Goal: Transaction & Acquisition: Purchase product/service

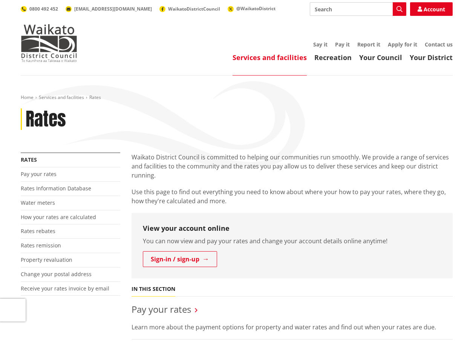
click at [184, 109] on div "Rates" at bounding box center [237, 119] width 432 height 22
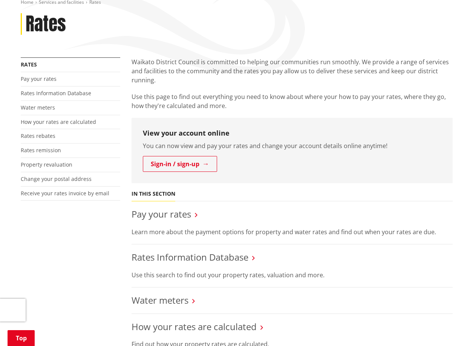
scroll to position [113, 0]
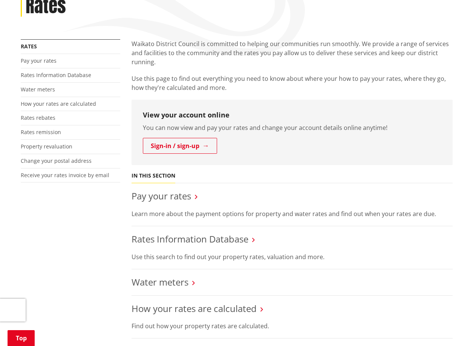
click at [79, 226] on div "More from this section Rates Pay your rates Rates Information Database Water me…" at bounding box center [237, 345] width 444 height 612
click at [77, 231] on div "More from this section Rates Pay your rates Rates Information Database Water me…" at bounding box center [237, 345] width 444 height 612
drag, startPoint x: 160, startPoint y: 209, endPoint x: 162, endPoint y: 203, distance: 7.0
click at [160, 206] on li "Pay your rates Learn more about the payment options for property and water rate…" at bounding box center [292, 204] width 321 height 43
click at [167, 197] on link "Pay your rates" at bounding box center [162, 195] width 60 height 12
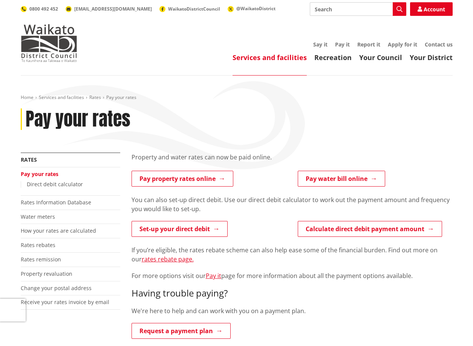
click at [280, 115] on div "Pay your rates" at bounding box center [237, 119] width 432 height 22
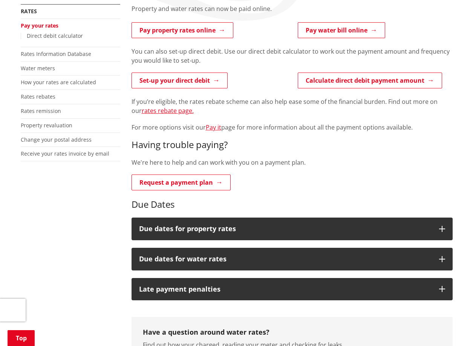
scroll to position [149, 0]
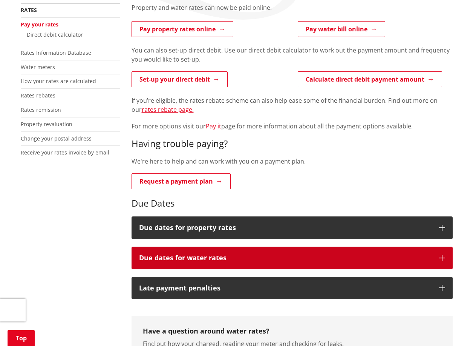
click at [272, 261] on h3 "Due dates for water rates" at bounding box center [285, 258] width 293 height 8
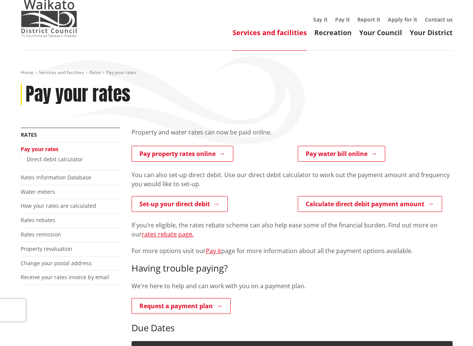
scroll to position [0, 0]
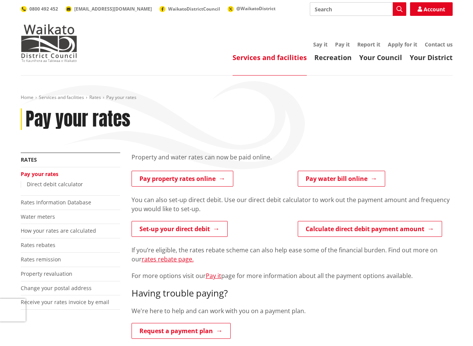
click at [198, 105] on div "Home Services and facilities Rates Pay your rates Pay your rates" at bounding box center [237, 123] width 444 height 58
drag, startPoint x: 275, startPoint y: 124, endPoint x: 278, endPoint y: 116, distance: 8.7
click at [275, 120] on div "Pay your rates" at bounding box center [237, 119] width 432 height 22
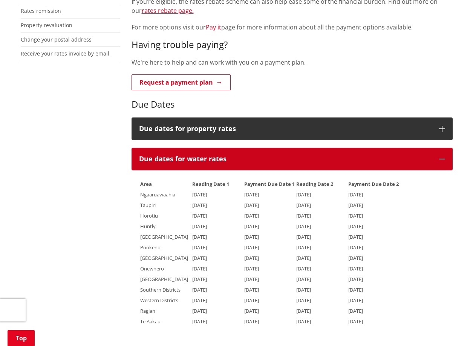
scroll to position [302, 0]
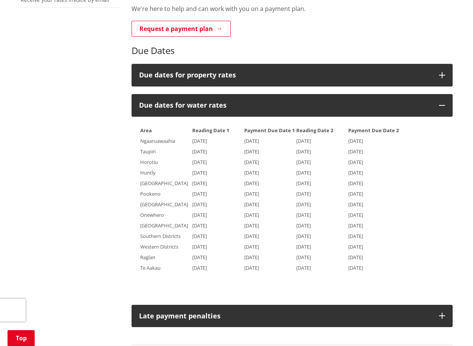
click at [113, 129] on div "More from this section Rates Pay your rates Direct debit calculator Rates Infor…" at bounding box center [237, 212] width 444 height 722
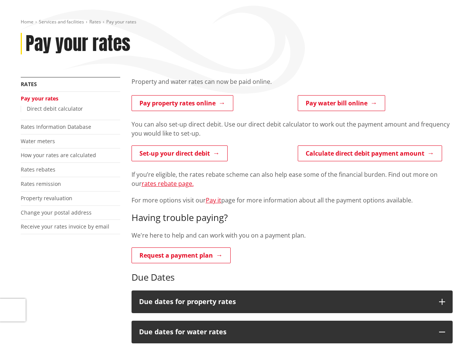
scroll to position [0, 0]
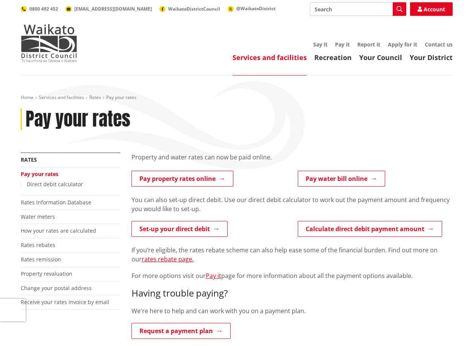
click at [266, 230] on p "Set-up your direct debit" at bounding box center [209, 229] width 155 height 17
click at [270, 123] on div "Pay your rates" at bounding box center [237, 119] width 432 height 22
drag, startPoint x: 273, startPoint y: 158, endPoint x: 133, endPoint y: 158, distance: 139.9
click at [275, 178] on p "Pay property rates online" at bounding box center [209, 178] width 155 height 17
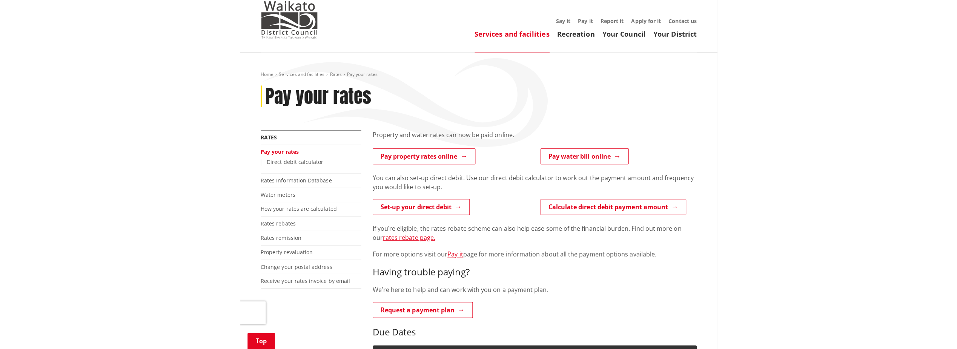
scroll to position [113, 0]
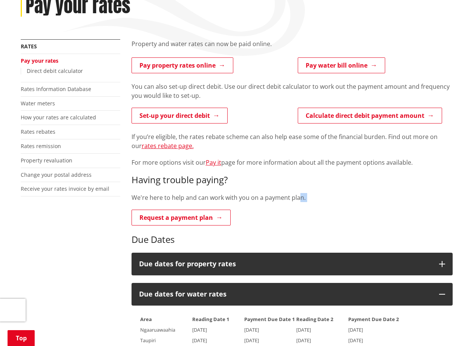
drag, startPoint x: 299, startPoint y: 198, endPoint x: 269, endPoint y: 203, distance: 31.3
drag, startPoint x: 269, startPoint y: 203, endPoint x: 320, endPoint y: 194, distance: 52.2
click at [320, 193] on p "We're here to help and can work with you on a payment plan." at bounding box center [292, 197] width 321 height 9
drag, startPoint x: 308, startPoint y: 197, endPoint x: 289, endPoint y: 203, distance: 19.9
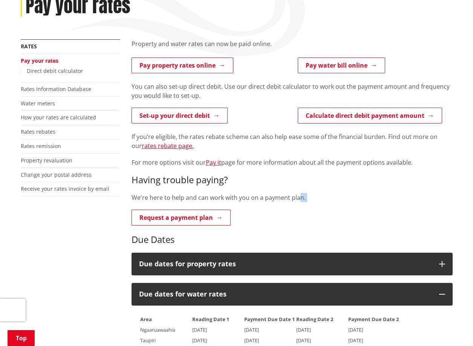
click at [307, 198] on p "We're here to help and can work with you on a payment plan." at bounding box center [292, 197] width 321 height 9
click at [283, 201] on p "We're here to help and can work with you on a payment plan." at bounding box center [292, 197] width 321 height 9
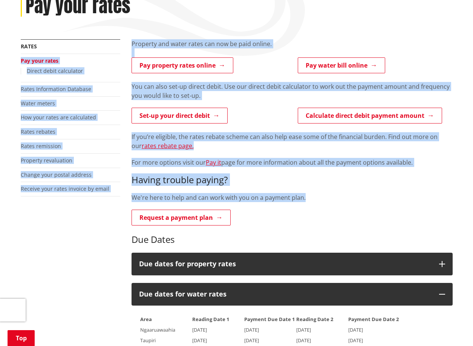
drag, startPoint x: 307, startPoint y: 198, endPoint x: 122, endPoint y: 41, distance: 242.7
click at [281, 40] on div "Property and water rates can now be paid online." at bounding box center [292, 48] width 321 height 18
click at [278, 52] on div "Property and water rates can now be paid online." at bounding box center [292, 48] width 321 height 18
click at [265, 46] on div "Property and water rates can now be paid online." at bounding box center [292, 48] width 321 height 18
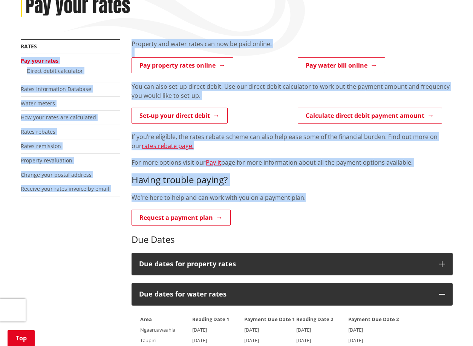
click at [269, 45] on div "Property and water rates can now be paid online." at bounding box center [292, 48] width 321 height 18
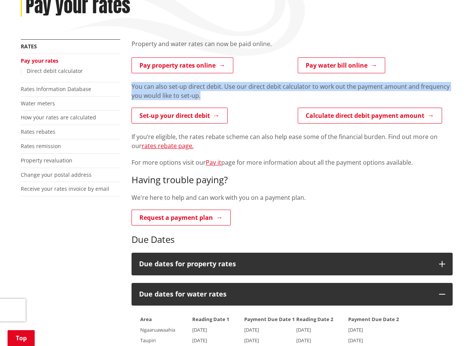
drag, startPoint x: 205, startPoint y: 98, endPoint x: 131, endPoint y: 87, distance: 74.4
click at [132, 87] on p "You can also set-up direct debit. Use our direct debit calculator to work out t…" at bounding box center [292, 91] width 321 height 18
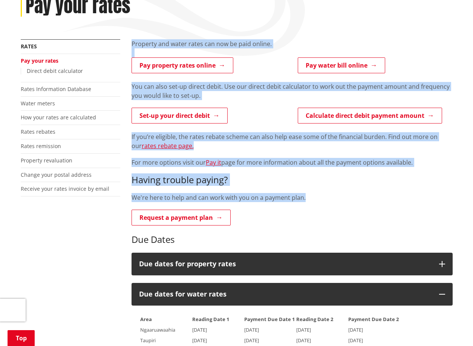
drag, startPoint x: 308, startPoint y: 197, endPoint x: 131, endPoint y: 47, distance: 232.3
click at [293, 41] on div "Property and water rates can now be paid online." at bounding box center [292, 48] width 321 height 18
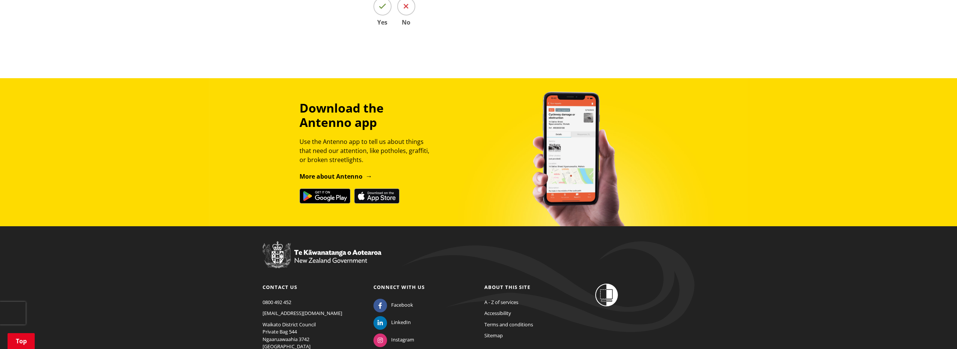
scroll to position [888, 0]
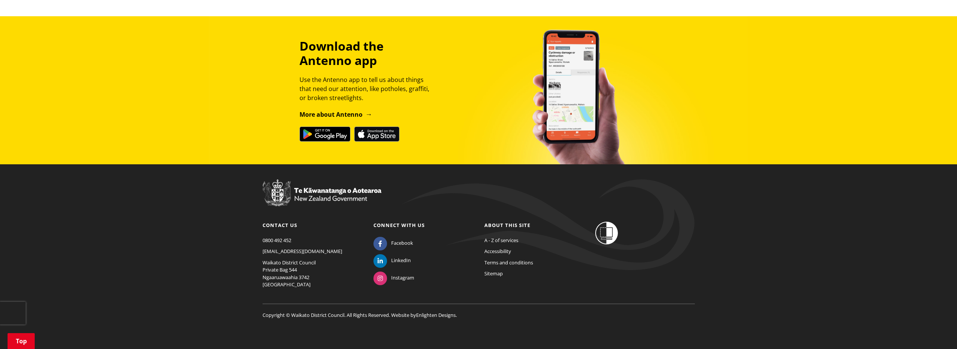
click at [473, 156] on div "Download the Antenno app Use the Antenno app to tell us about things that need …" at bounding box center [478, 90] width 957 height 148
click at [473, 192] on footer "Contact us 0800 492 452 info@waidc.govt.nz Waikato District Council Private Bag…" at bounding box center [478, 256] width 957 height 184
